Goal: Entertainment & Leisure: Browse casually

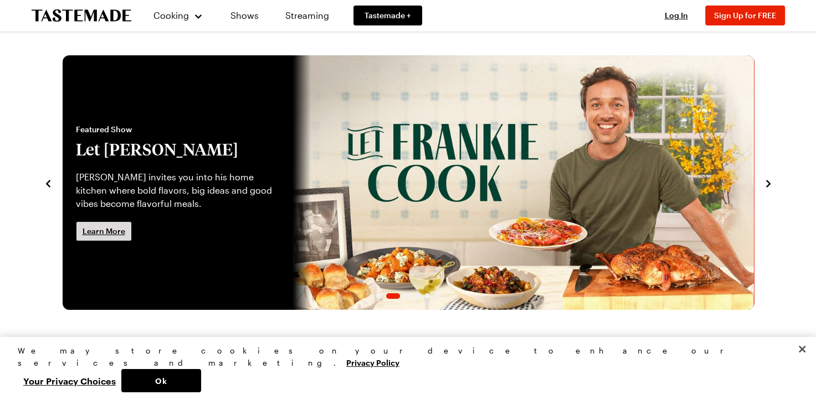
click at [117, 228] on span "Learn More" at bounding box center [104, 231] width 43 height 11
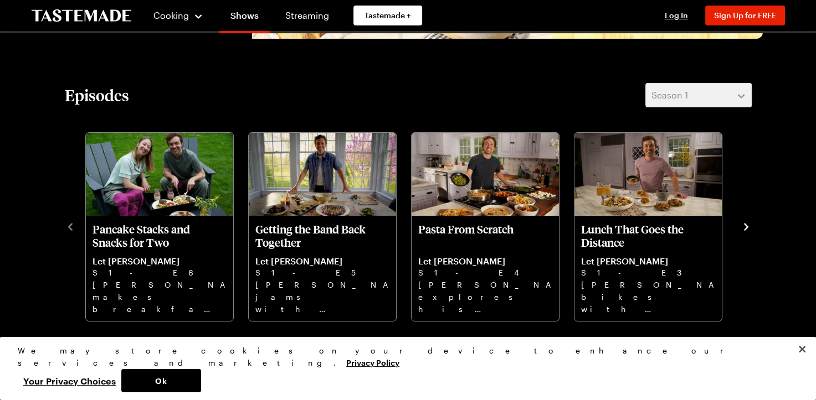
scroll to position [311, 0]
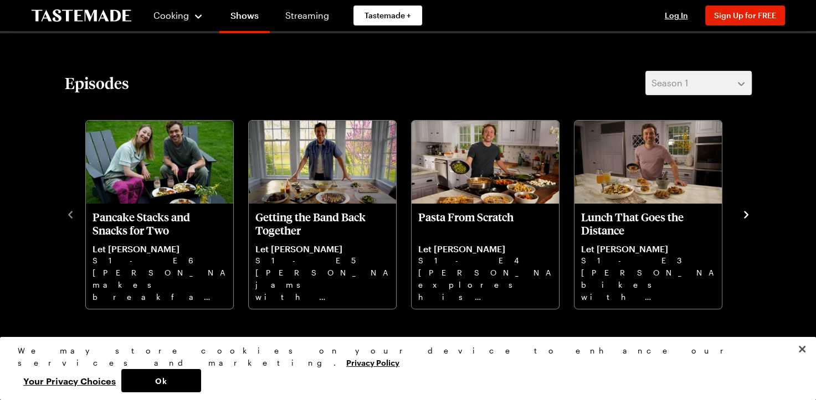
click at [744, 216] on icon "navigate to next item" at bounding box center [746, 214] width 11 height 11
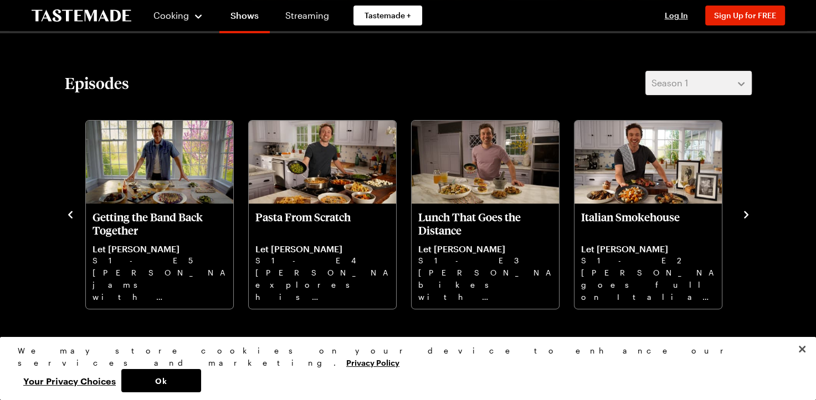
click at [744, 216] on icon "navigate to next item" at bounding box center [746, 214] width 11 height 11
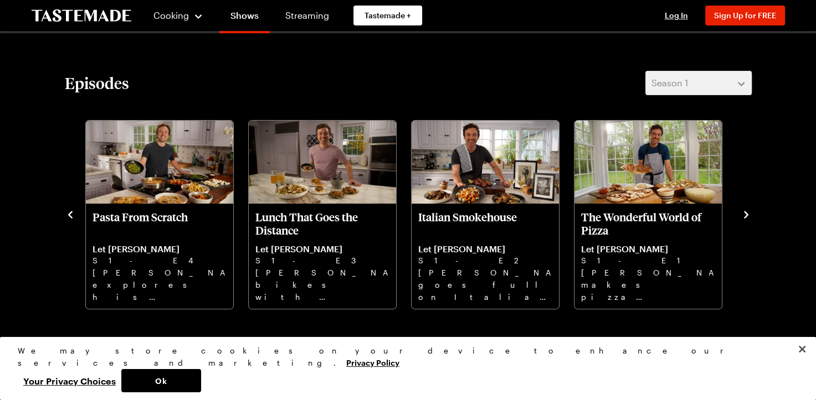
click at [69, 217] on icon "navigate to previous item" at bounding box center [70, 214] width 11 height 11
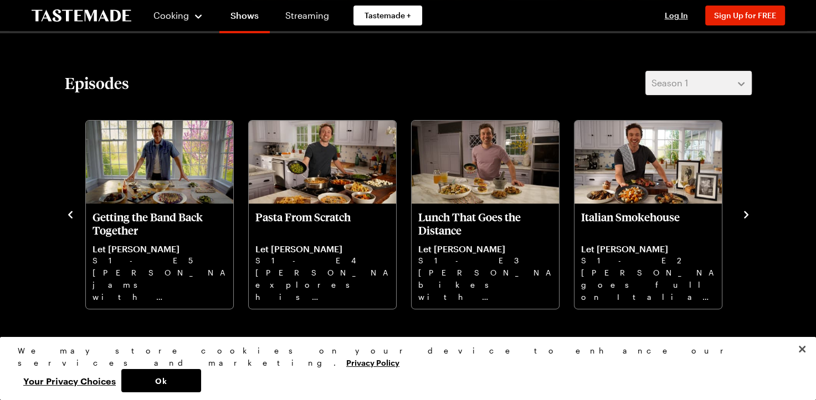
click at [69, 217] on icon "navigate to previous item" at bounding box center [70, 214] width 11 height 11
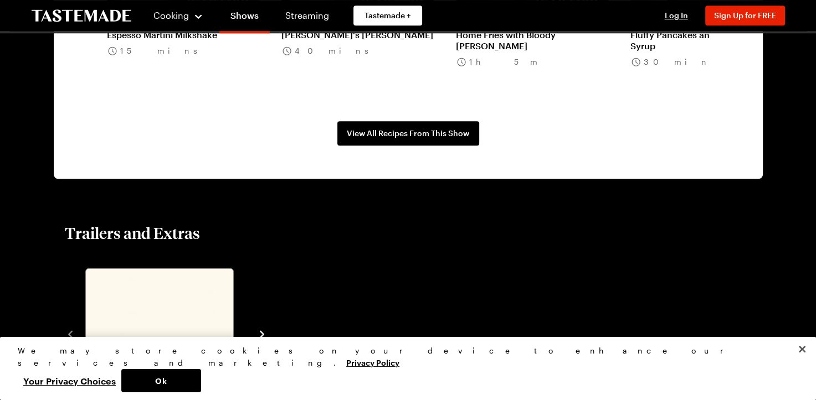
scroll to position [0, 0]
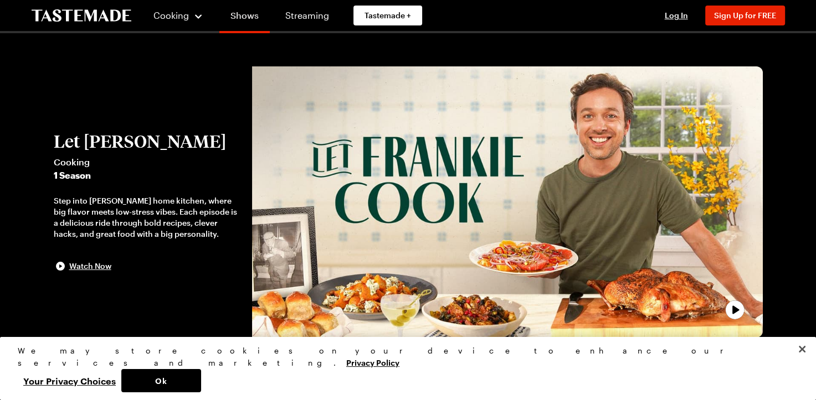
click at [240, 19] on link "Shows" at bounding box center [244, 17] width 50 height 31
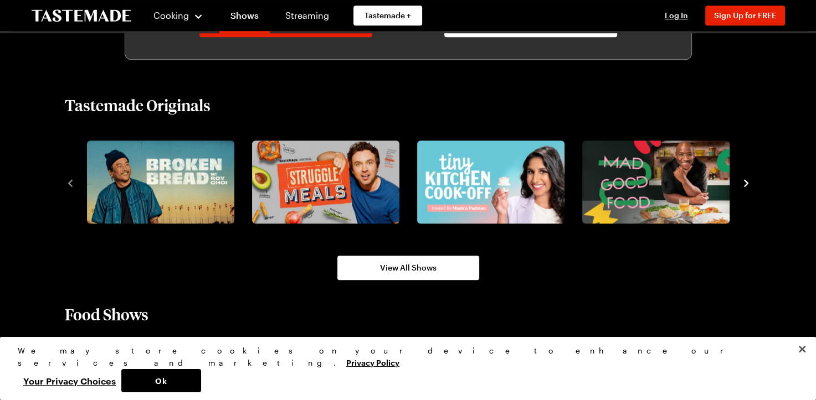
scroll to position [751, 0]
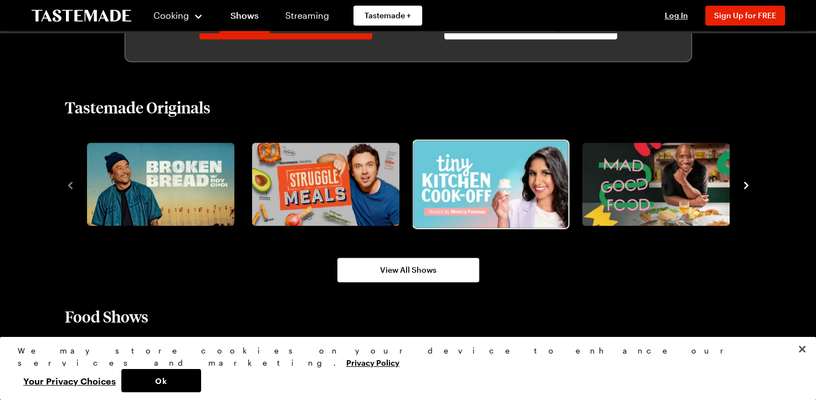
click at [486, 188] on img "3 / 8" at bounding box center [490, 184] width 155 height 87
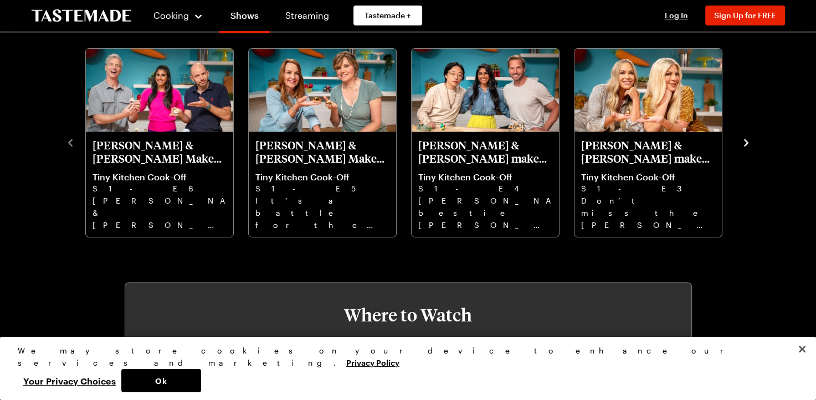
scroll to position [404, 0]
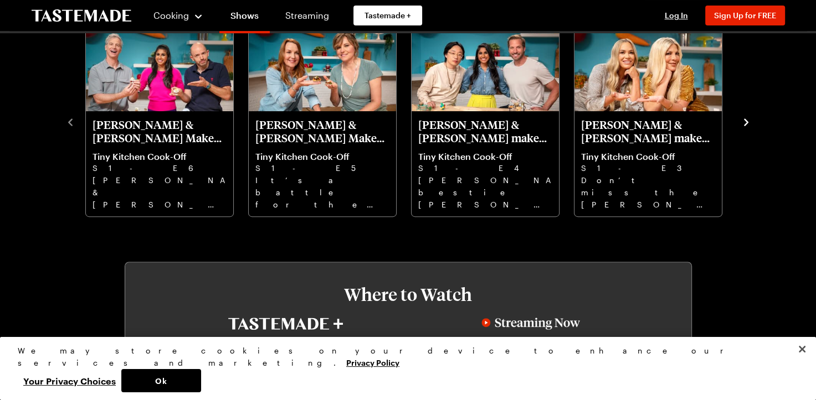
click at [747, 124] on icon "navigate to next item" at bounding box center [746, 122] width 11 height 11
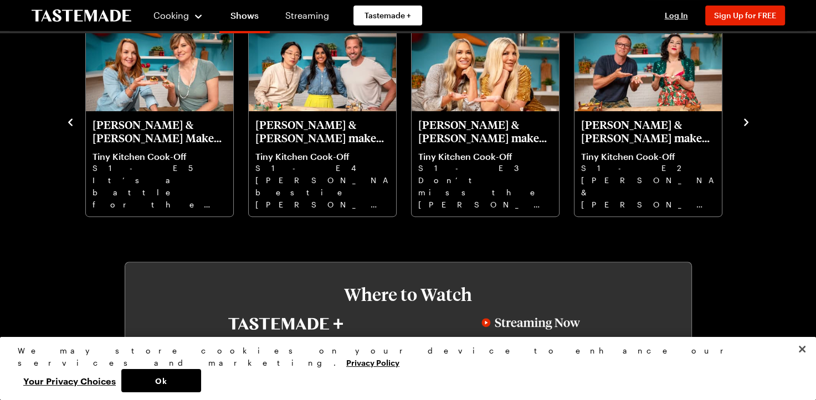
click at [748, 125] on icon "navigate to next item" at bounding box center [746, 122] width 11 height 11
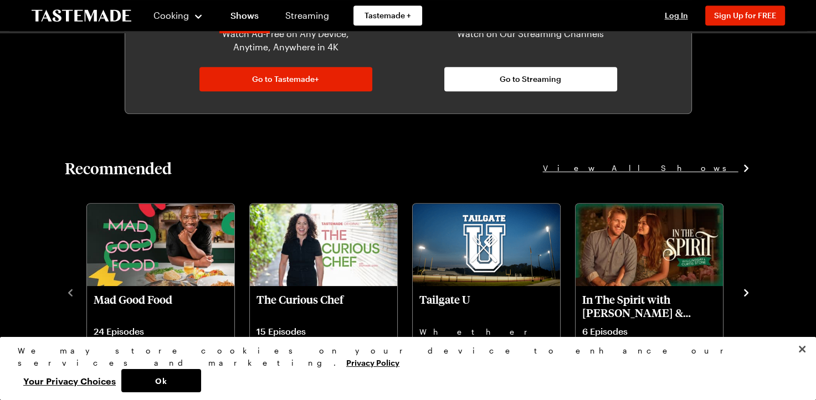
scroll to position [0, 0]
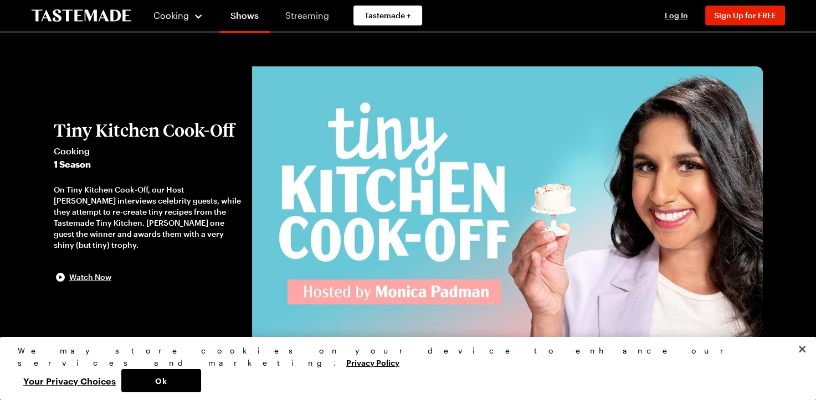
click at [320, 14] on link "Streaming" at bounding box center [307, 15] width 66 height 31
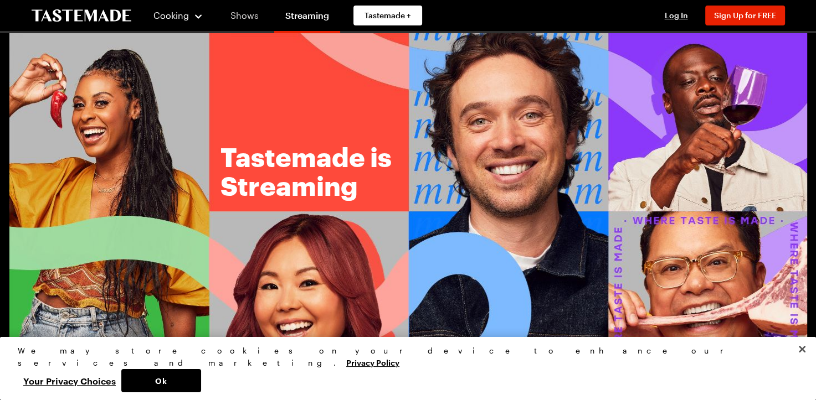
click at [244, 14] on link "Shows" at bounding box center [244, 15] width 50 height 31
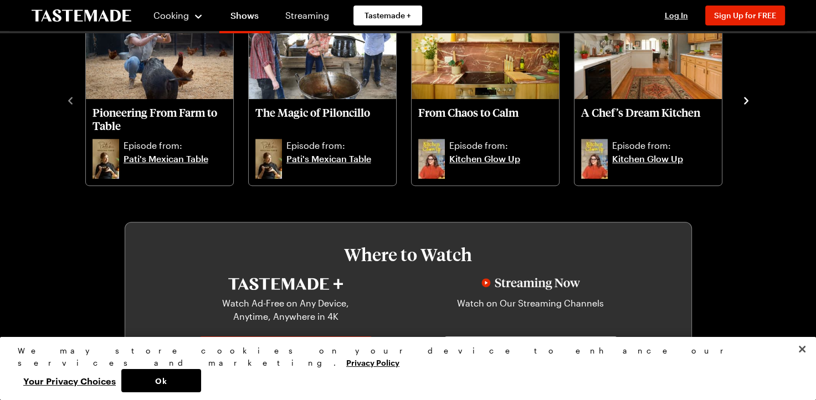
scroll to position [432, 0]
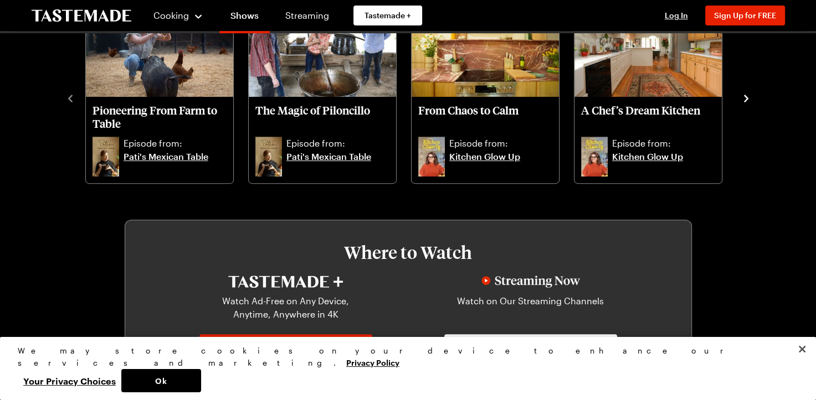
click at [746, 103] on icon "navigate to next item" at bounding box center [746, 98] width 11 height 11
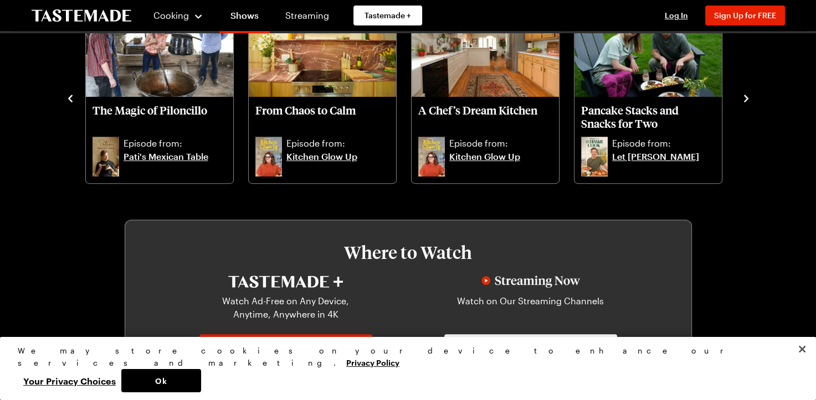
click at [746, 103] on icon "navigate to next item" at bounding box center [746, 98] width 11 height 11
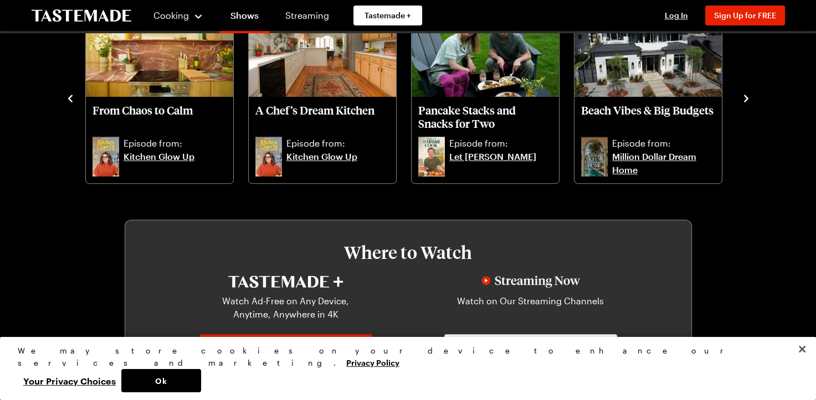
click at [746, 103] on icon "navigate to next item" at bounding box center [746, 98] width 11 height 11
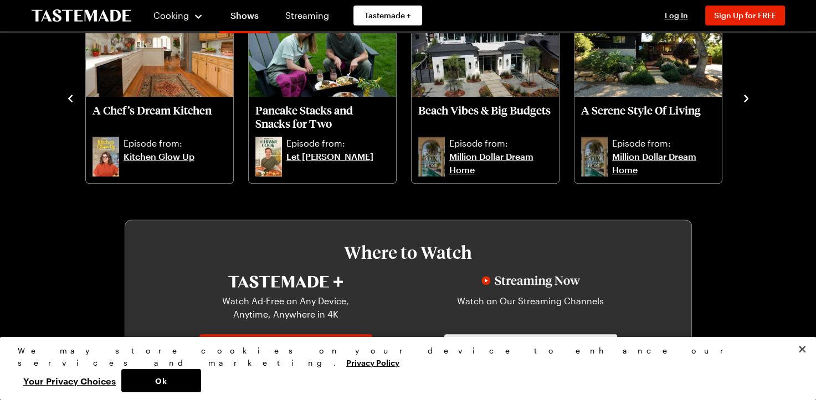
click at [746, 103] on icon "navigate to next item" at bounding box center [746, 98] width 11 height 11
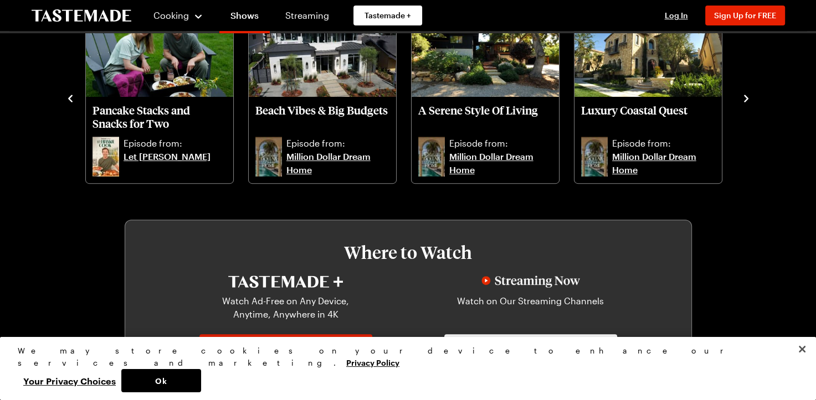
click at [746, 103] on icon "navigate to next item" at bounding box center [746, 98] width 11 height 11
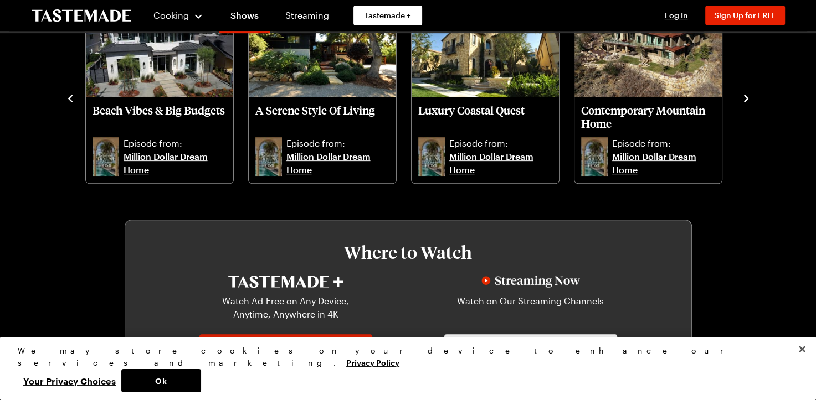
click at [746, 103] on icon "navigate to next item" at bounding box center [746, 98] width 11 height 11
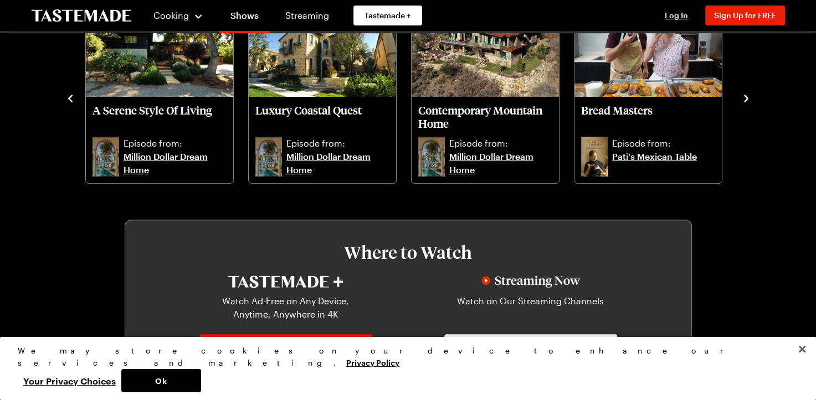
click at [746, 103] on icon "navigate to next item" at bounding box center [746, 98] width 11 height 11
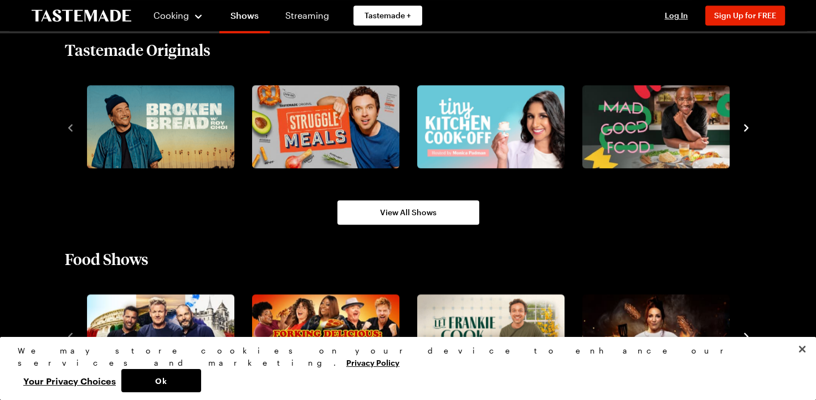
scroll to position [804, 0]
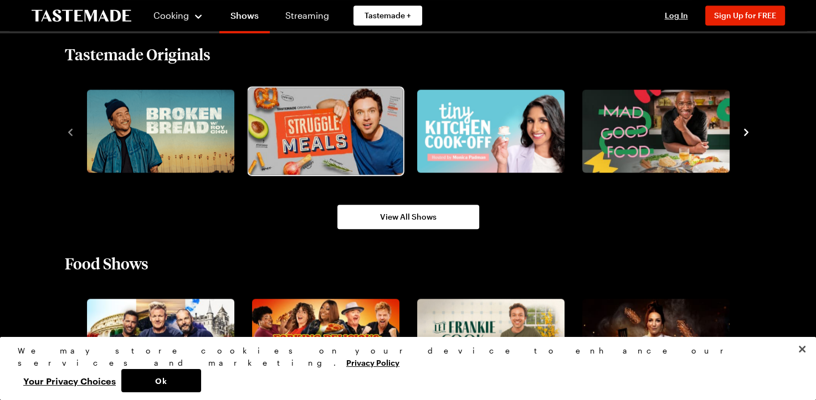
click at [382, 149] on img "2 / 8" at bounding box center [325, 131] width 155 height 87
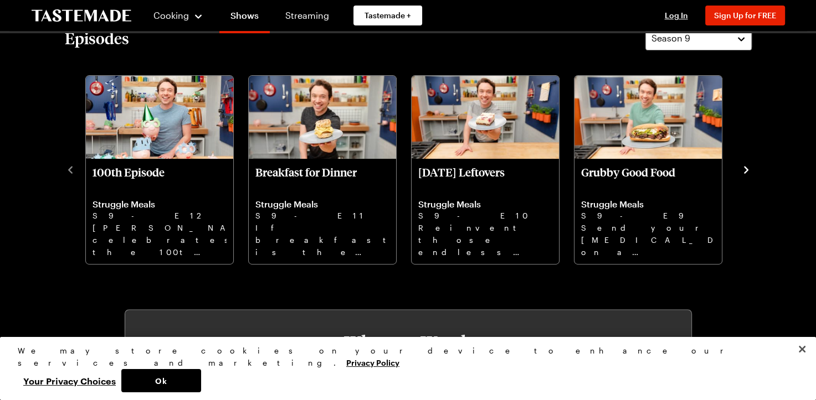
scroll to position [319, 0]
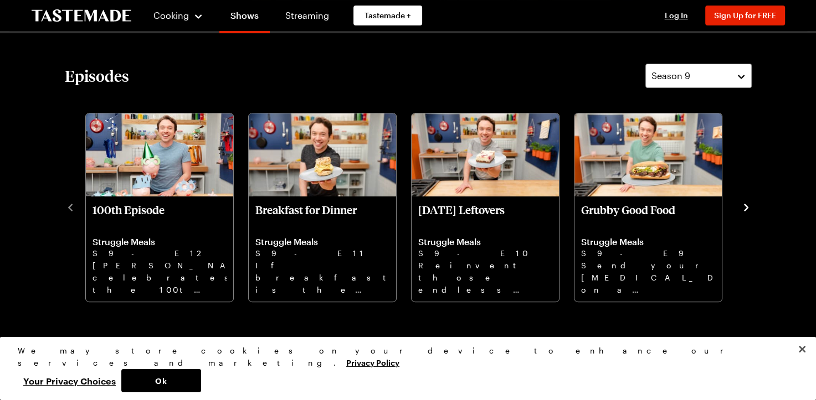
click at [744, 208] on icon "navigate to next item" at bounding box center [746, 207] width 11 height 11
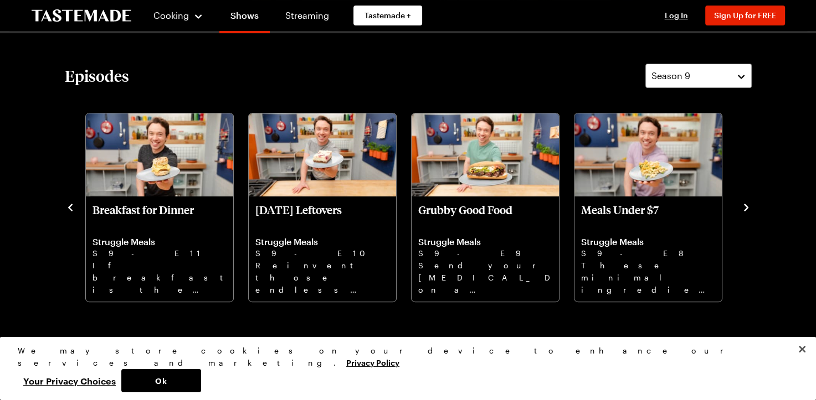
click at [744, 208] on icon "navigate to next item" at bounding box center [746, 207] width 11 height 11
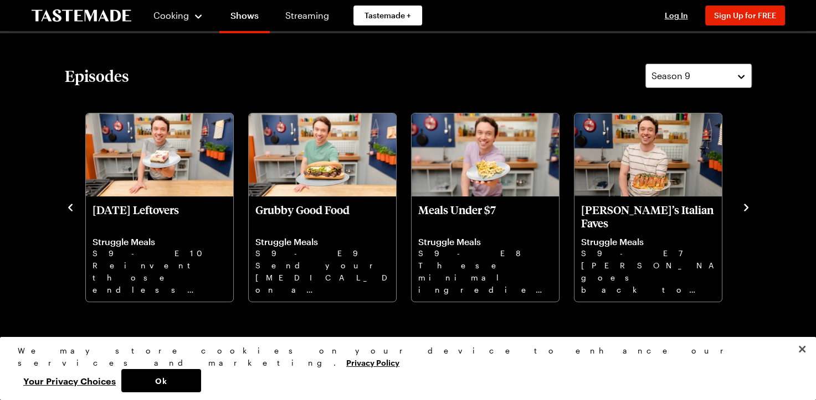
click at [744, 208] on icon "navigate to next item" at bounding box center [746, 207] width 11 height 11
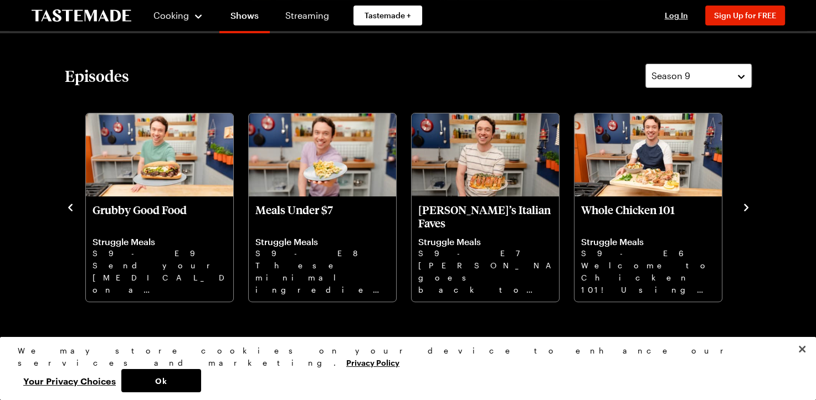
click at [746, 210] on icon "navigate to next item" at bounding box center [746, 207] width 11 height 11
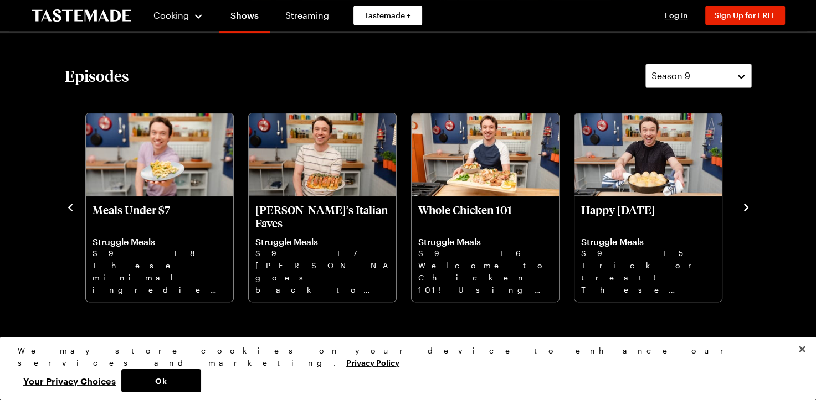
click at [746, 210] on icon "navigate to next item" at bounding box center [746, 207] width 11 height 11
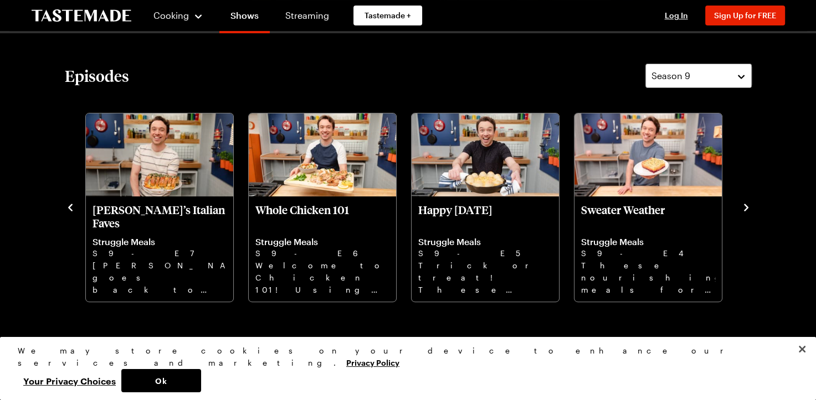
click at [746, 210] on icon "navigate to next item" at bounding box center [746, 207] width 11 height 11
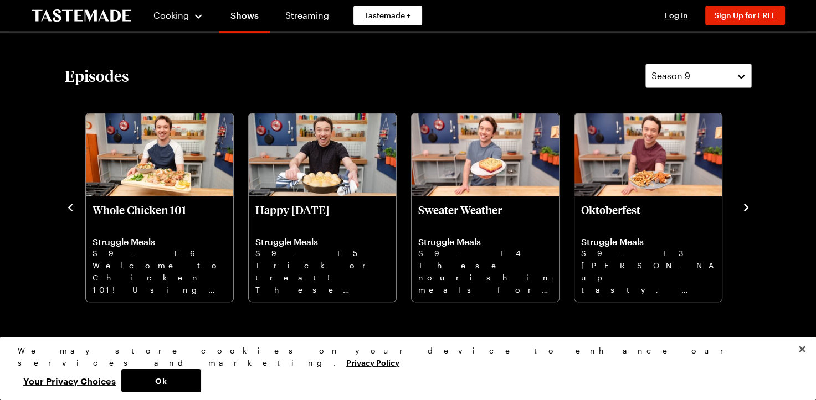
click at [746, 210] on icon "navigate to next item" at bounding box center [746, 207] width 11 height 11
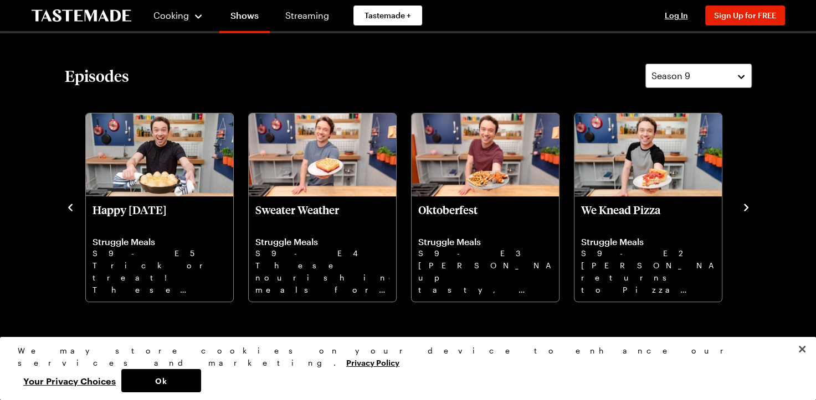
click at [746, 211] on icon "navigate to next item" at bounding box center [746, 207] width 11 height 11
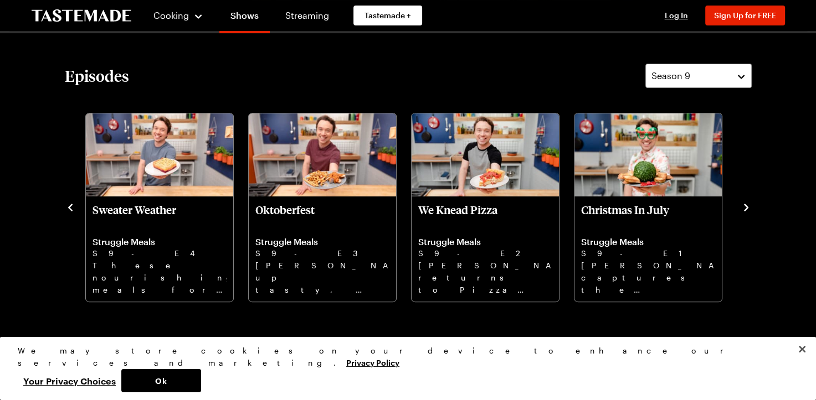
click at [746, 211] on icon "navigate to next item" at bounding box center [746, 207] width 11 height 11
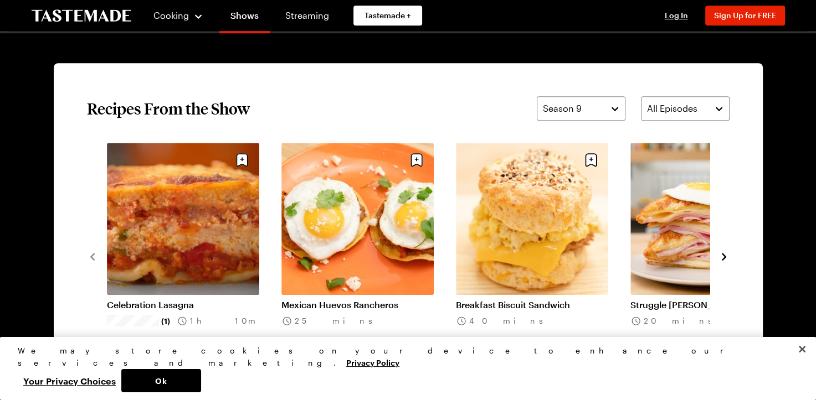
scroll to position [802, 0]
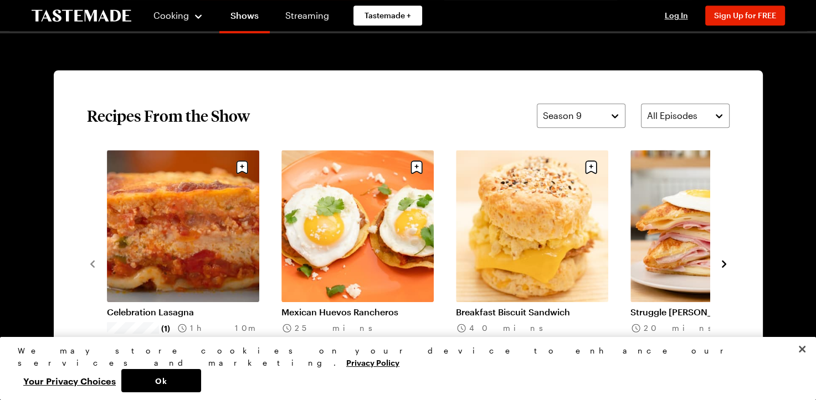
click at [155, 307] on link "Celebration Lasagna" at bounding box center [183, 312] width 152 height 11
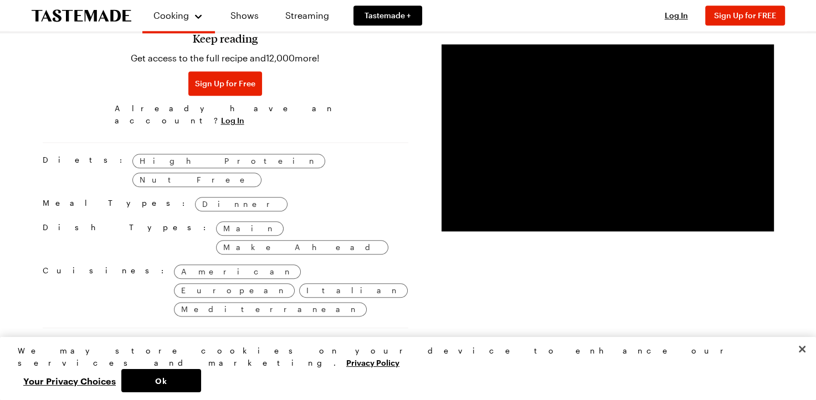
scroll to position [1220, 0]
